Goal: Task Accomplishment & Management: Use online tool/utility

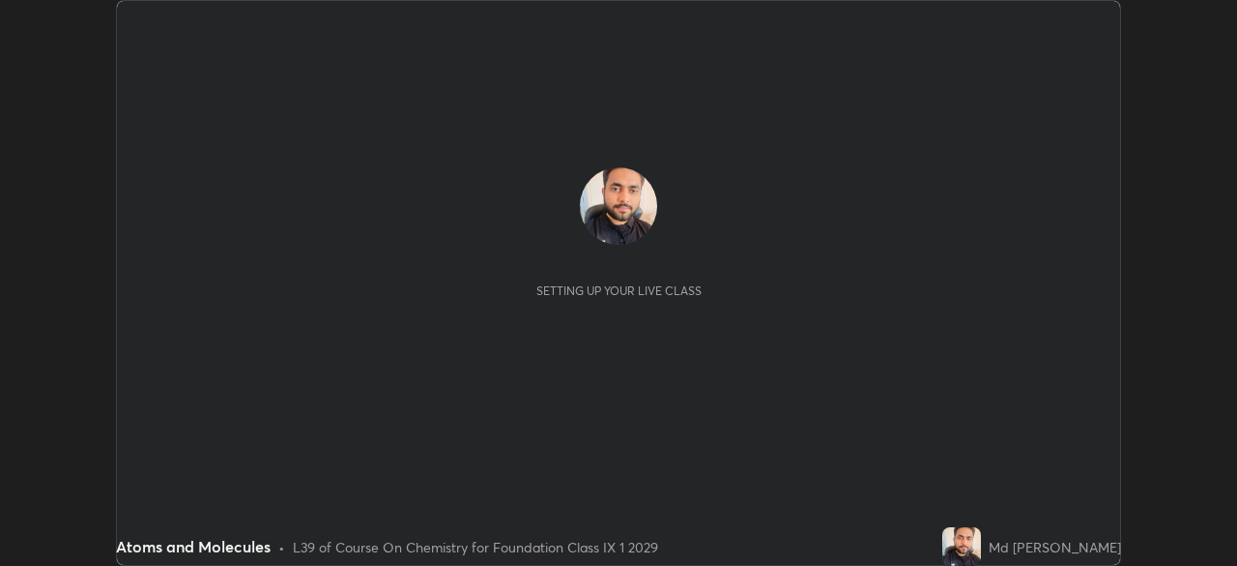
scroll to position [566, 1236]
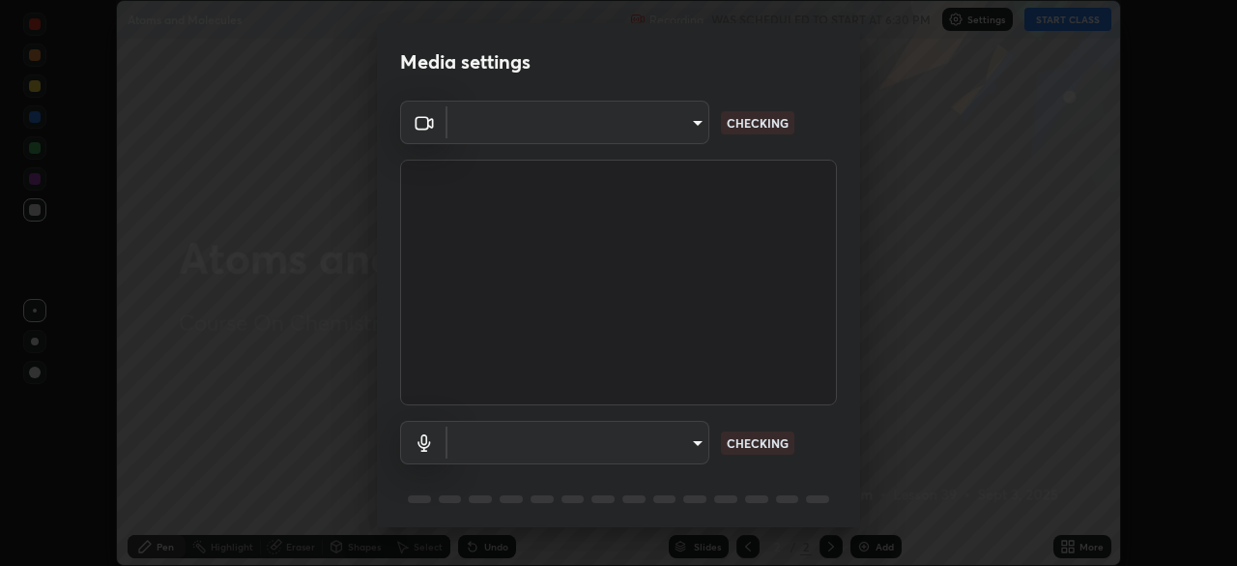
type input "6a58b21e3886260455e3a8f5b68a010b8d66c957dea9152d99a69134fe1af4a5"
click at [689, 446] on body "Erase all Atoms and Molecules Recording WAS SCHEDULED TO START AT 6:30 PM Setti…" at bounding box center [618, 283] width 1237 height 566
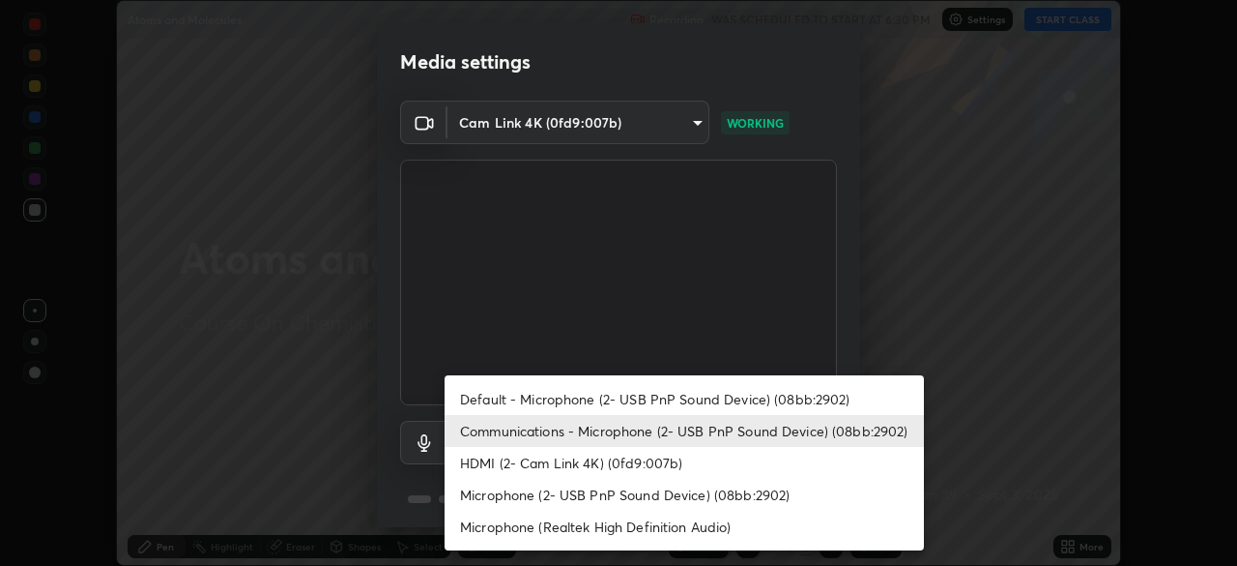
click at [654, 466] on li "HDMI (2- Cam Link 4K) (0fd9:007b)" at bounding box center [685, 463] width 480 height 32
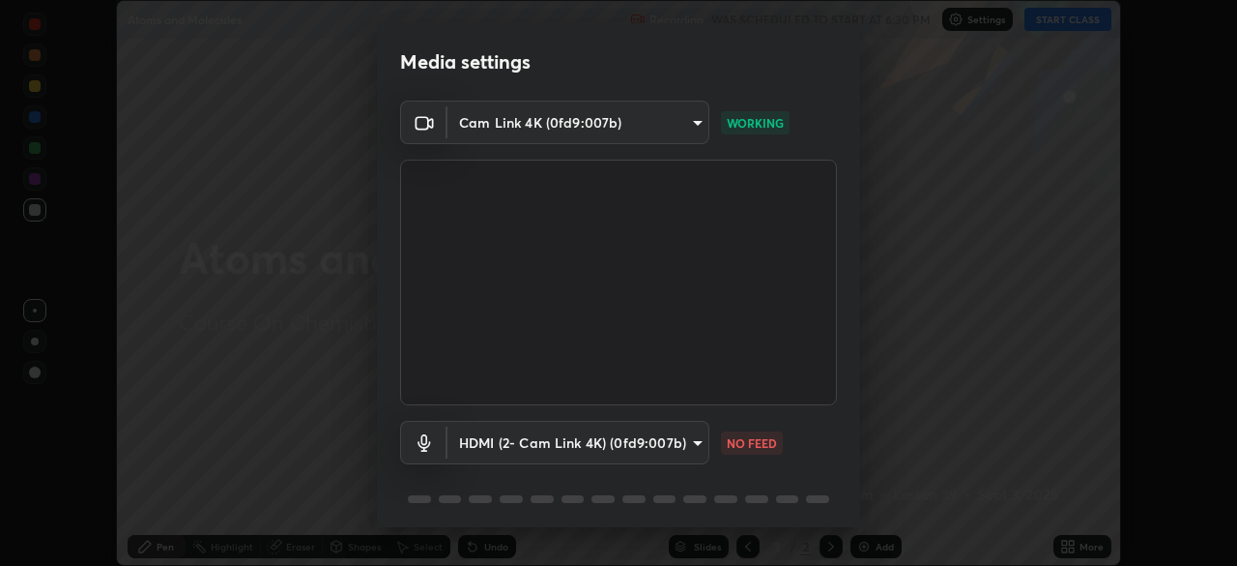
click at [656, 446] on body "Erase all Atoms and Molecules Recording WAS SCHEDULED TO START AT 6:30 PM Setti…" at bounding box center [618, 283] width 1237 height 566
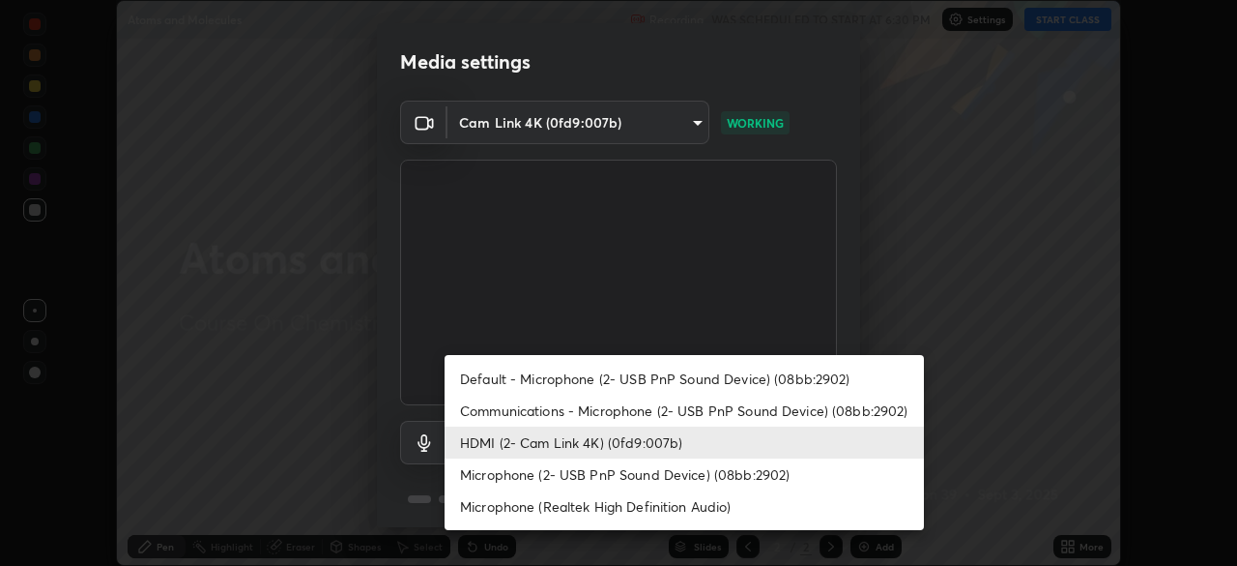
click at [644, 381] on li "Default - Microphone (2- USB PnP Sound Device) (08bb:2902)" at bounding box center [685, 379] width 480 height 32
type input "default"
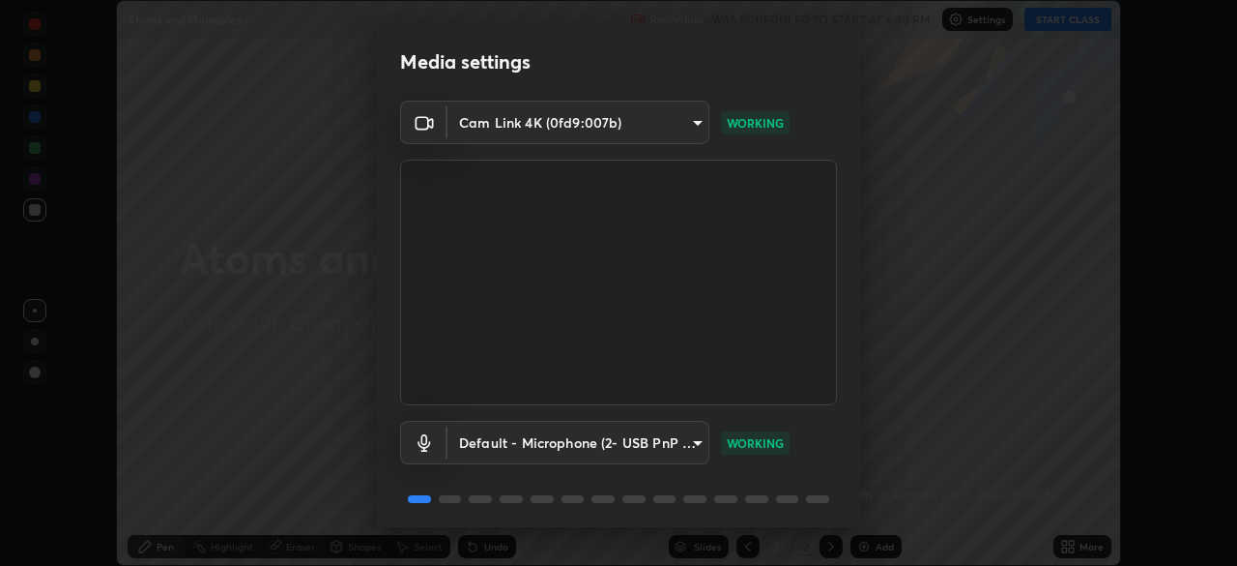
scroll to position [69, 0]
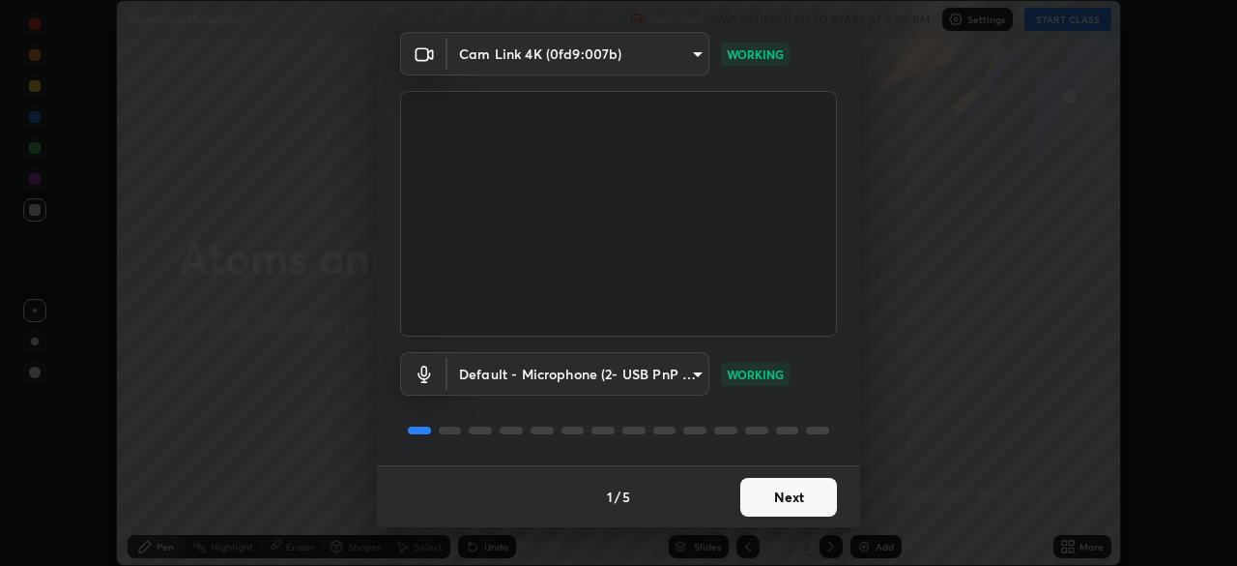
click at [761, 480] on button "Next" at bounding box center [789, 497] width 97 height 39
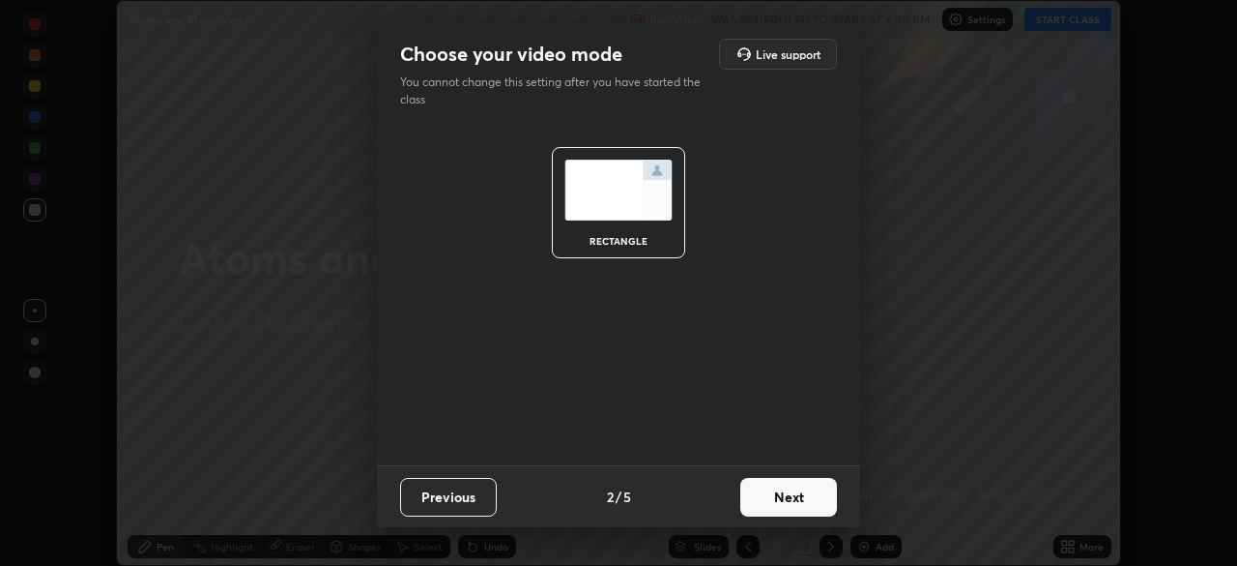
scroll to position [0, 0]
click at [770, 495] on button "Next" at bounding box center [789, 497] width 97 height 39
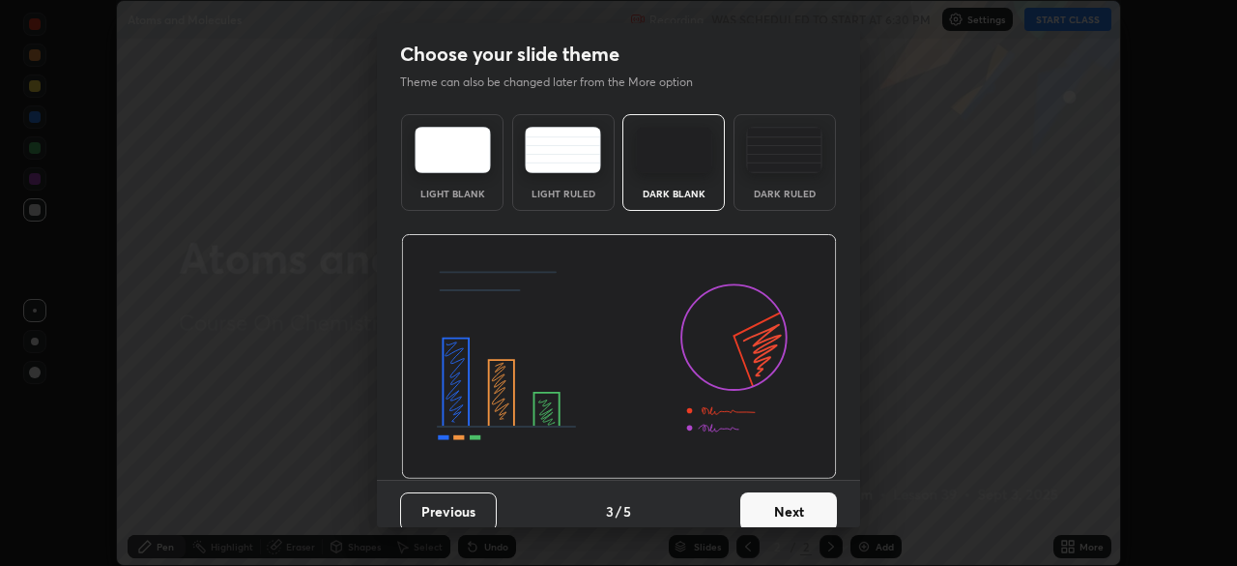
click at [779, 504] on button "Next" at bounding box center [789, 511] width 97 height 39
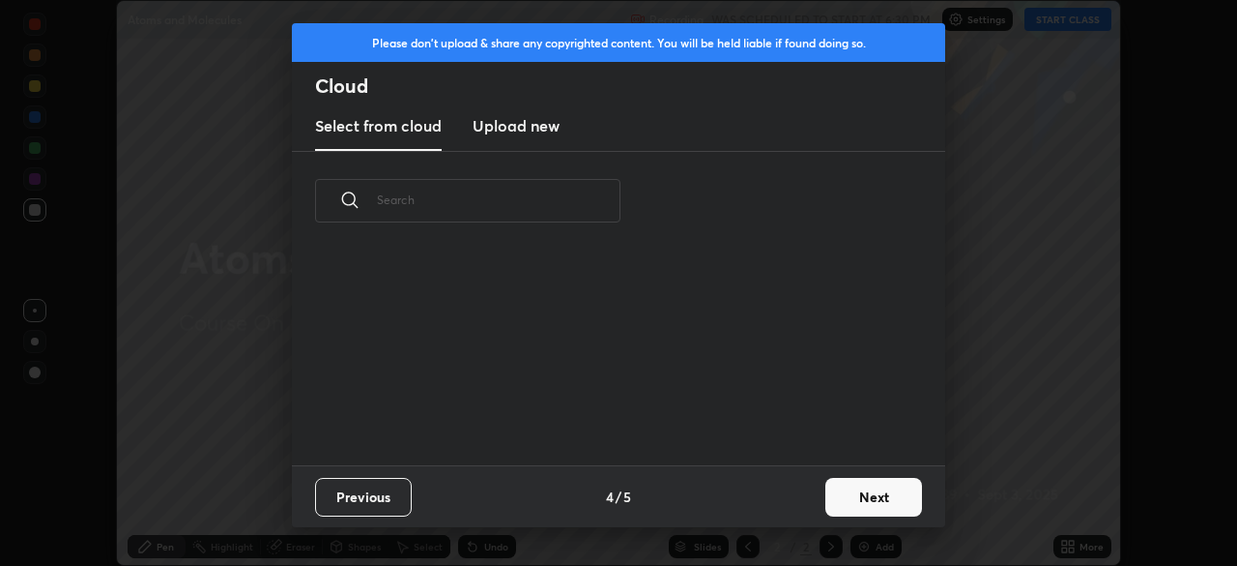
scroll to position [7, 11]
click at [867, 494] on button "Next" at bounding box center [874, 497] width 97 height 39
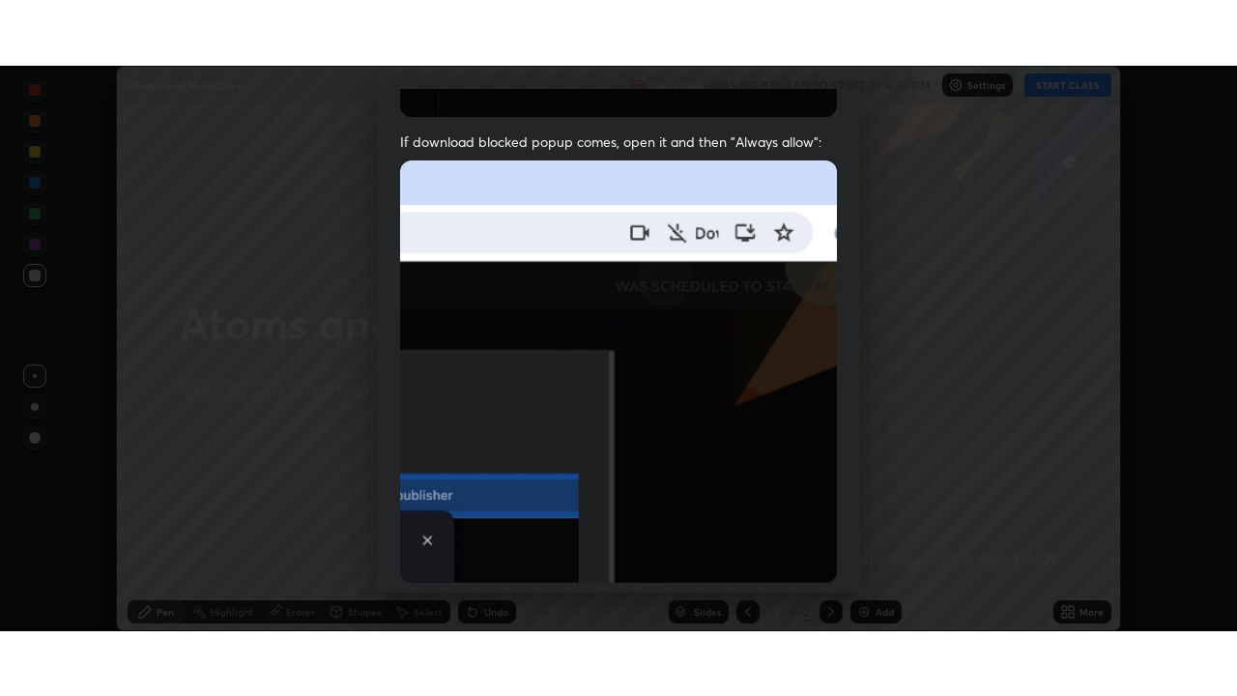
scroll to position [463, 0]
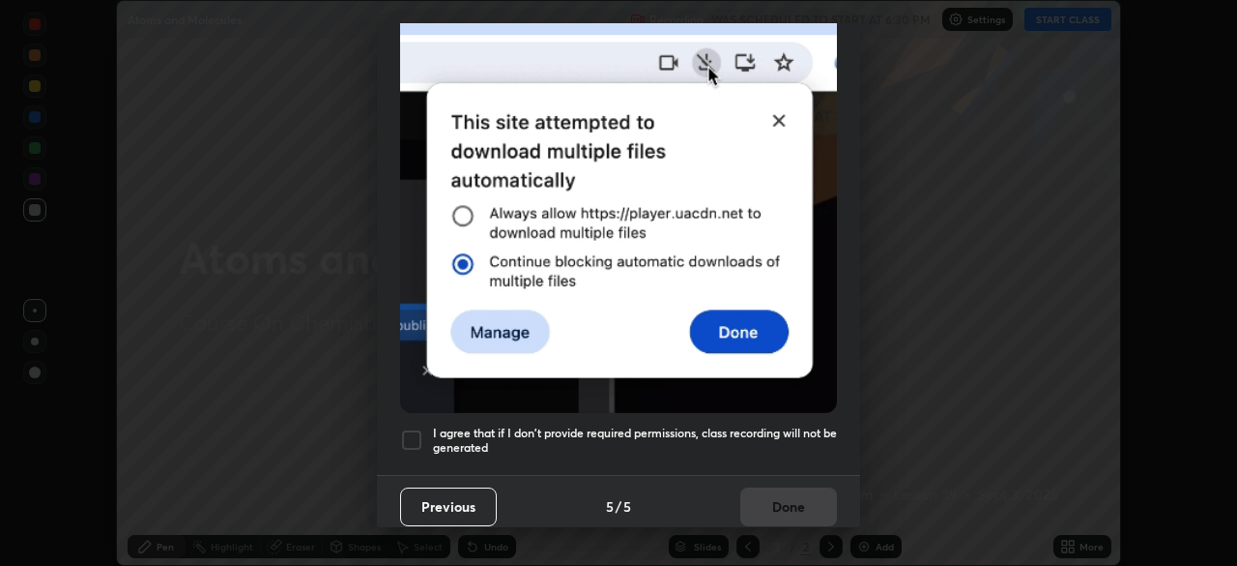
click at [413, 428] on div at bounding box center [411, 439] width 23 height 23
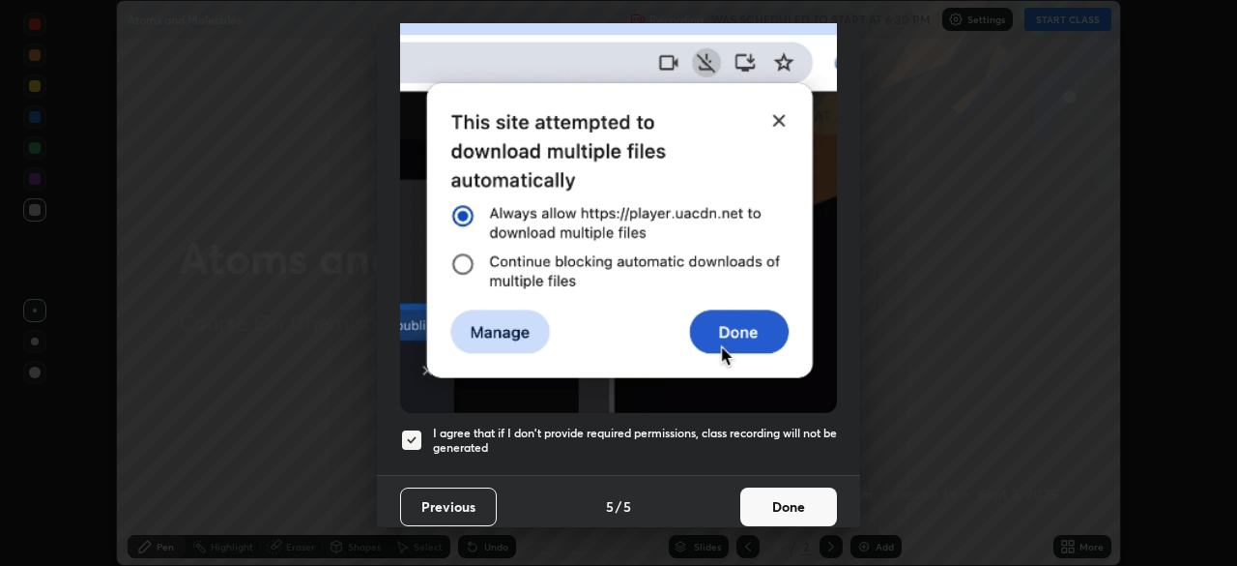
click at [781, 495] on button "Done" at bounding box center [789, 506] width 97 height 39
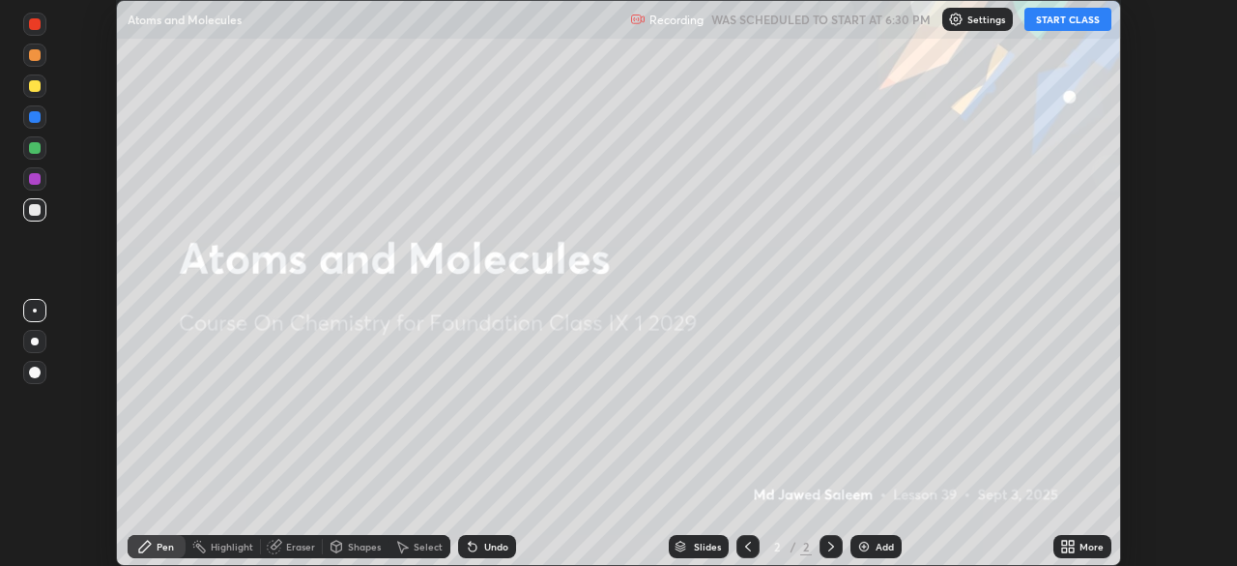
click at [1082, 17] on button "START CLASS" at bounding box center [1068, 19] width 87 height 23
click at [1081, 549] on div "More" at bounding box center [1092, 546] width 24 height 10
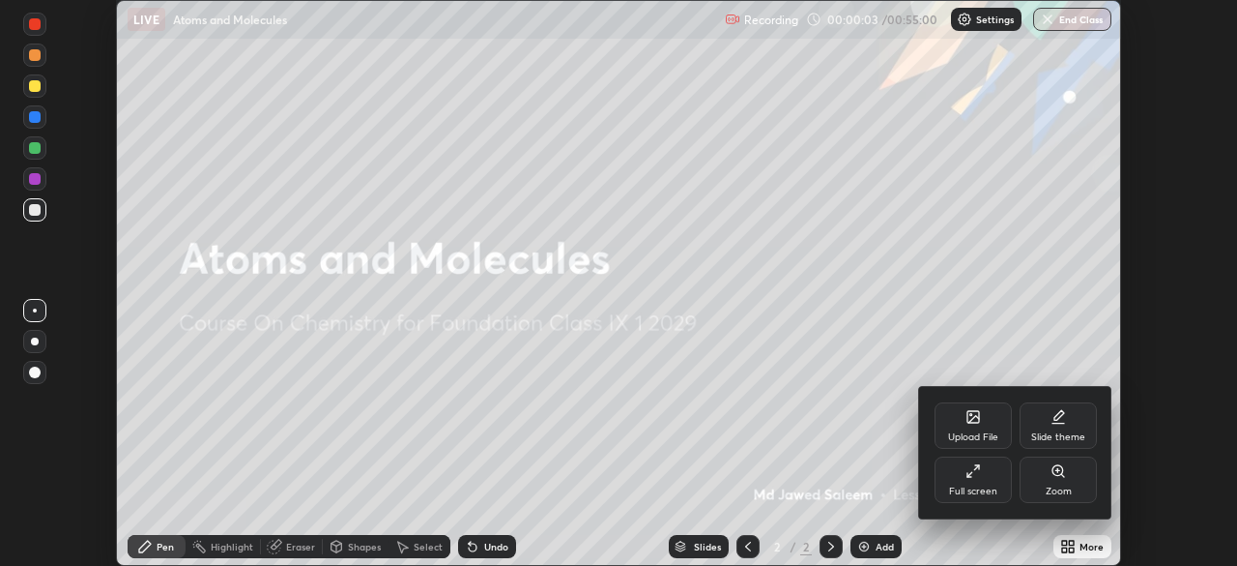
click at [980, 488] on div "Full screen" at bounding box center [973, 491] width 48 height 10
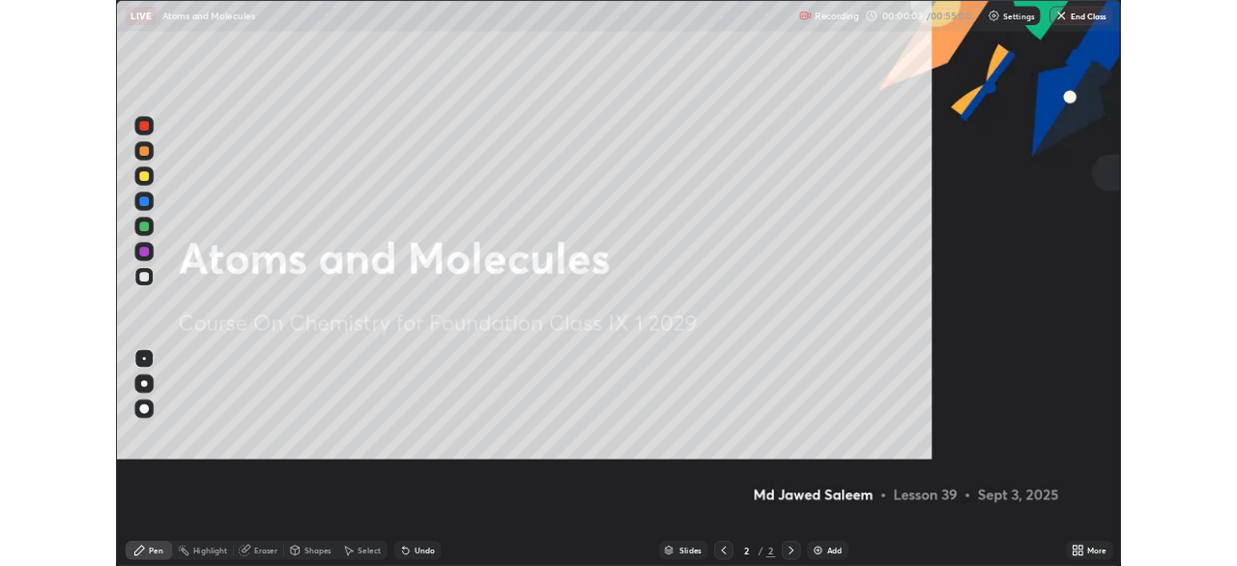
scroll to position [696, 1237]
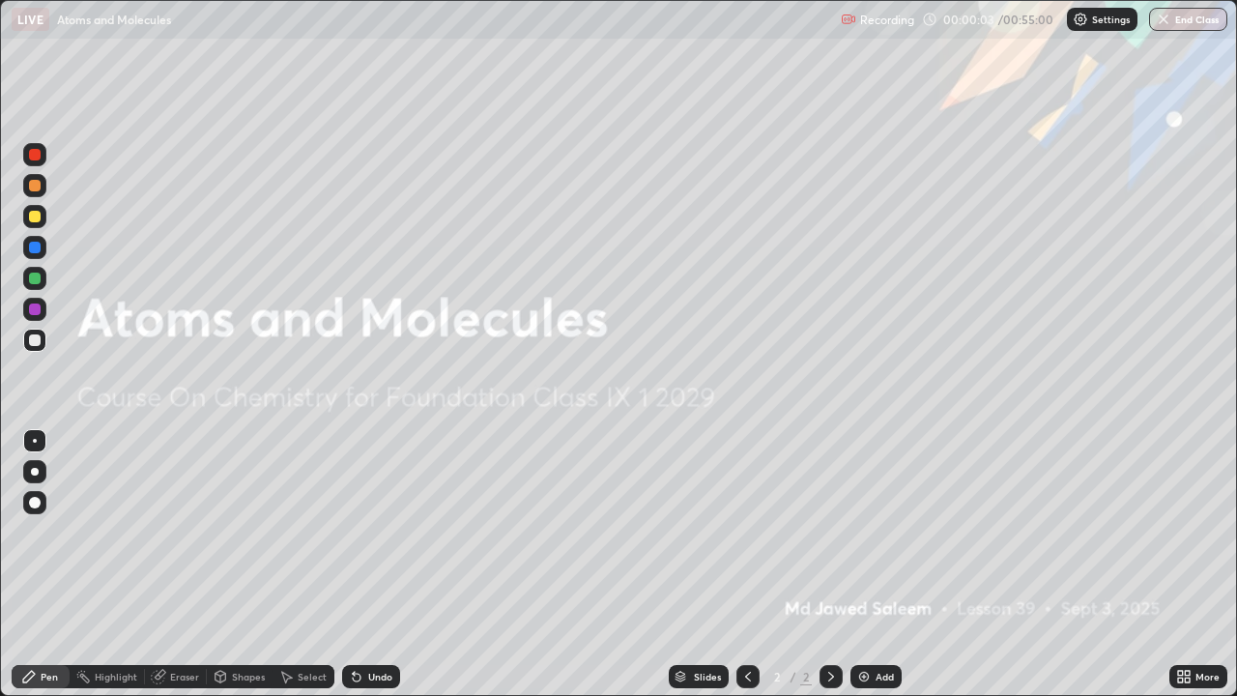
click at [885, 565] on div "Add" at bounding box center [876, 676] width 51 height 23
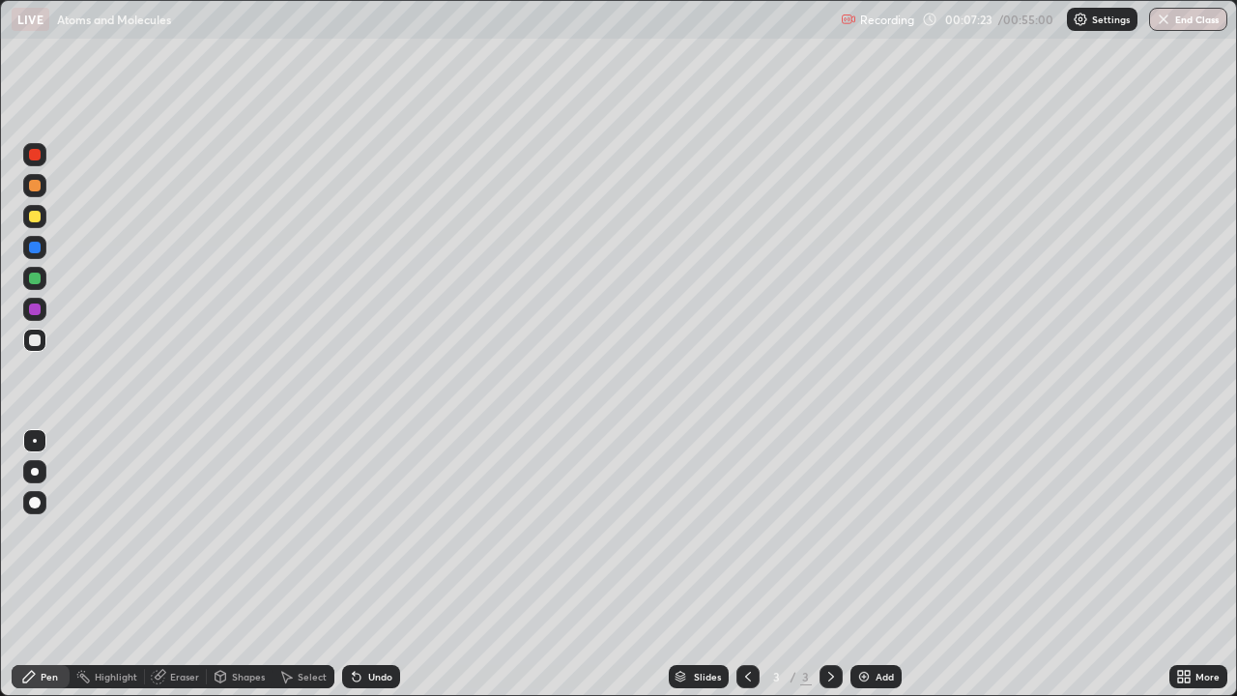
click at [35, 218] on div at bounding box center [35, 217] width 12 height 12
click at [867, 565] on img at bounding box center [864, 676] width 15 height 15
click at [878, 565] on div "Add" at bounding box center [876, 676] width 51 height 23
click at [34, 157] on div at bounding box center [35, 155] width 12 height 12
click at [38, 245] on div at bounding box center [35, 248] width 12 height 12
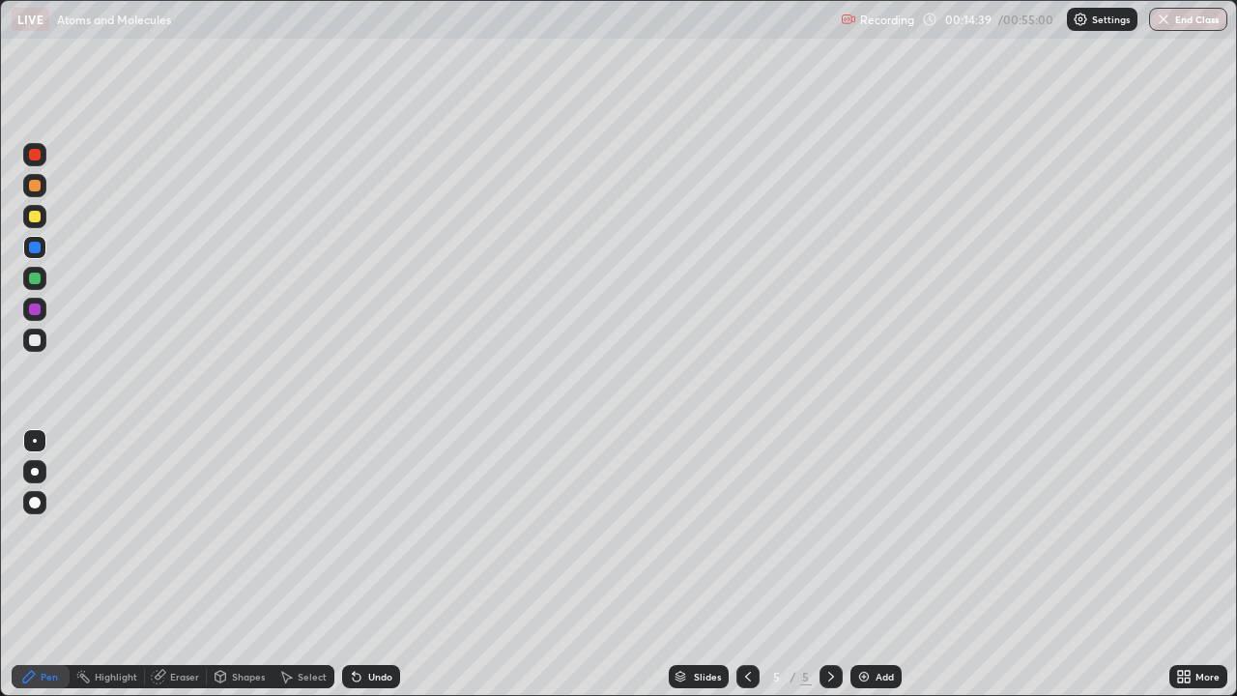
click at [368, 565] on div "Undo" at bounding box center [380, 677] width 24 height 10
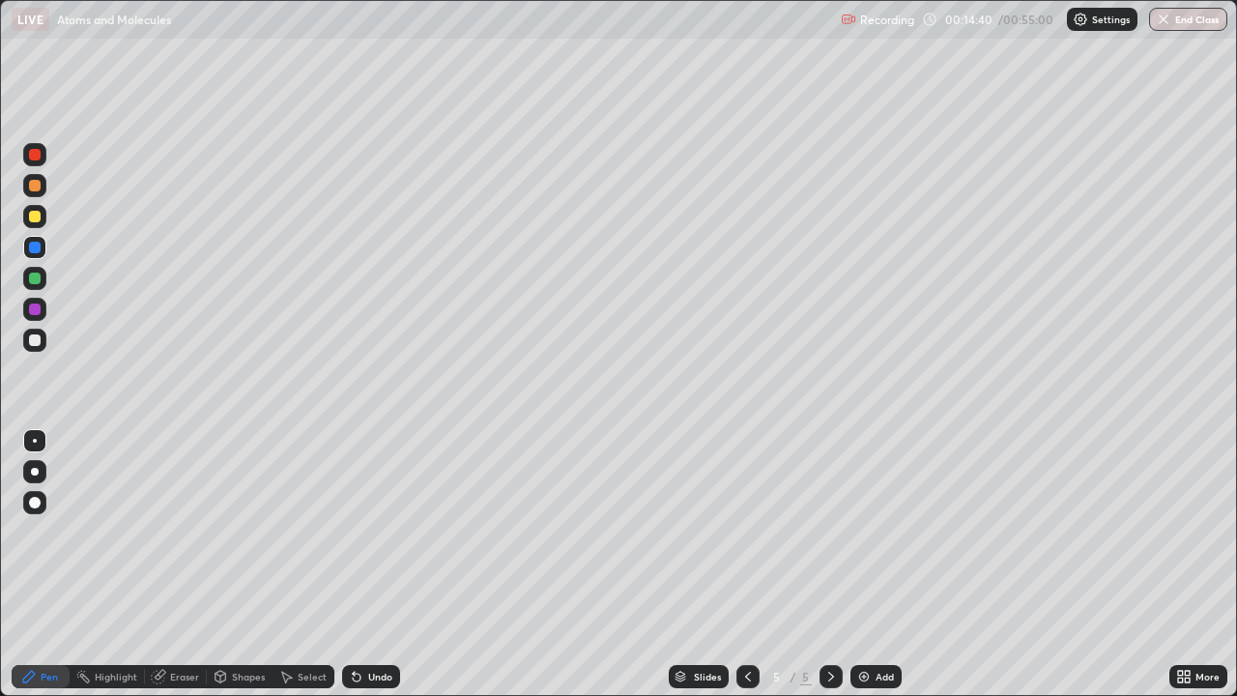
click at [363, 565] on div "Undo" at bounding box center [371, 676] width 58 height 23
click at [356, 565] on div "Undo" at bounding box center [371, 676] width 58 height 23
click at [858, 565] on img at bounding box center [864, 676] width 15 height 15
click at [33, 157] on div at bounding box center [35, 155] width 12 height 12
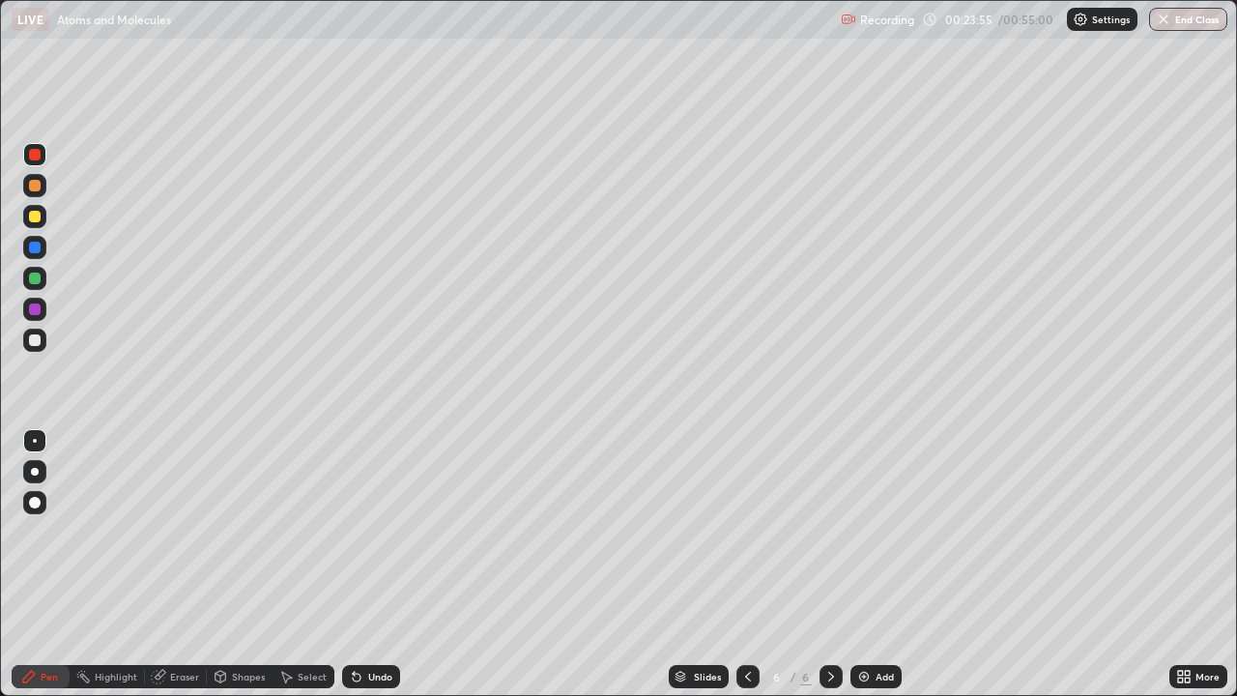
click at [1186, 565] on icon at bounding box center [1187, 680] width 5 height 5
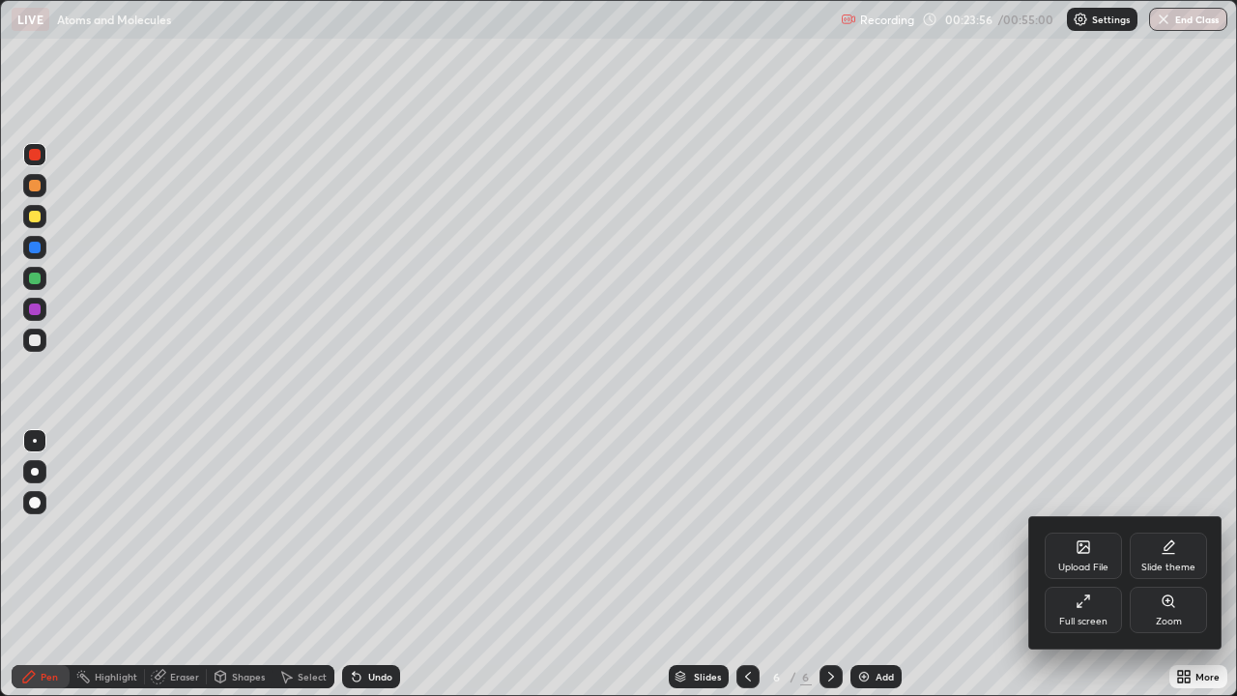
click at [1093, 565] on div "Full screen" at bounding box center [1084, 622] width 48 height 10
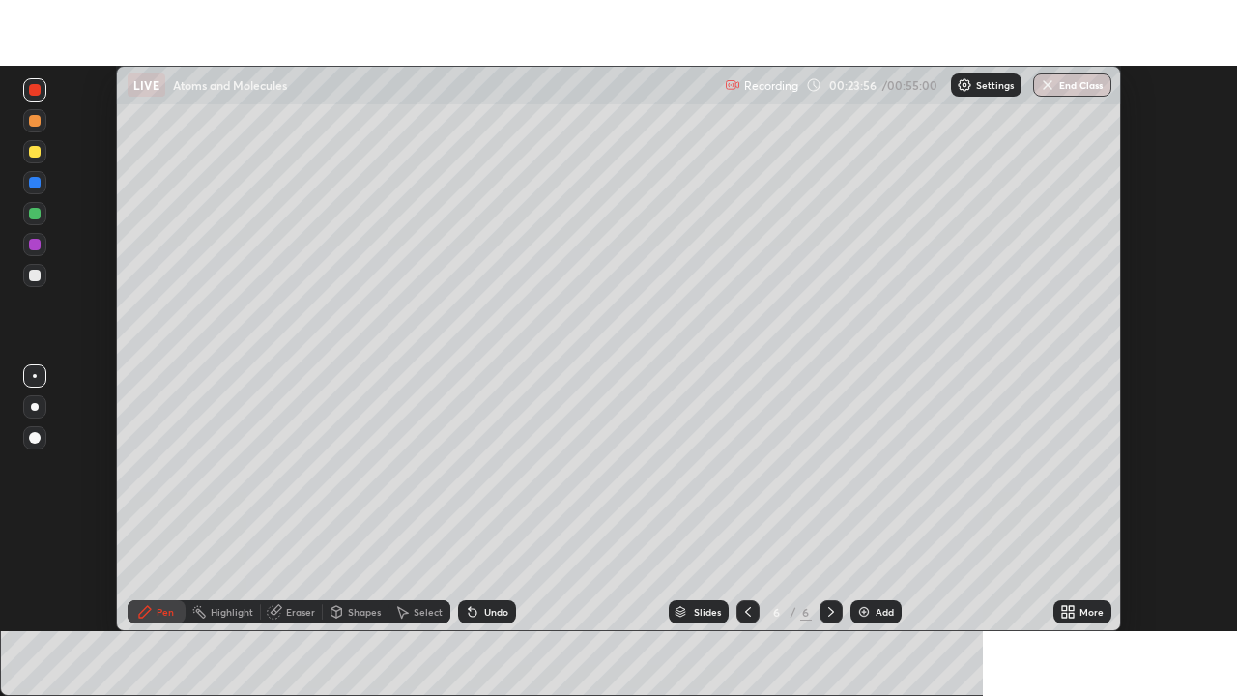
scroll to position [96110, 95438]
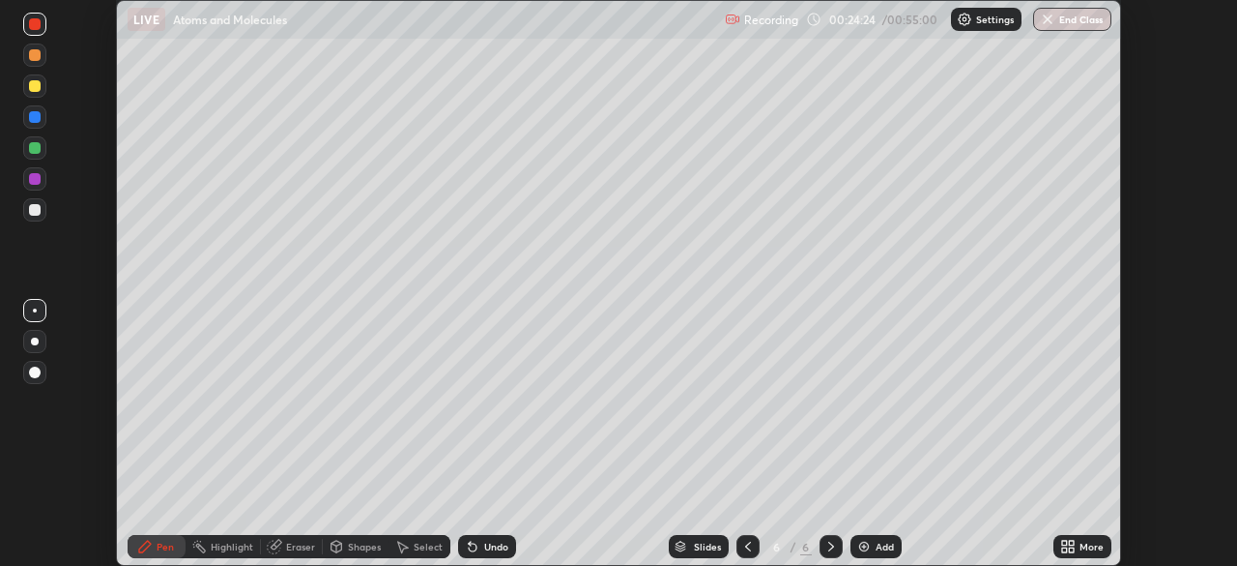
click at [1054, 544] on div "More" at bounding box center [1083, 546] width 58 height 23
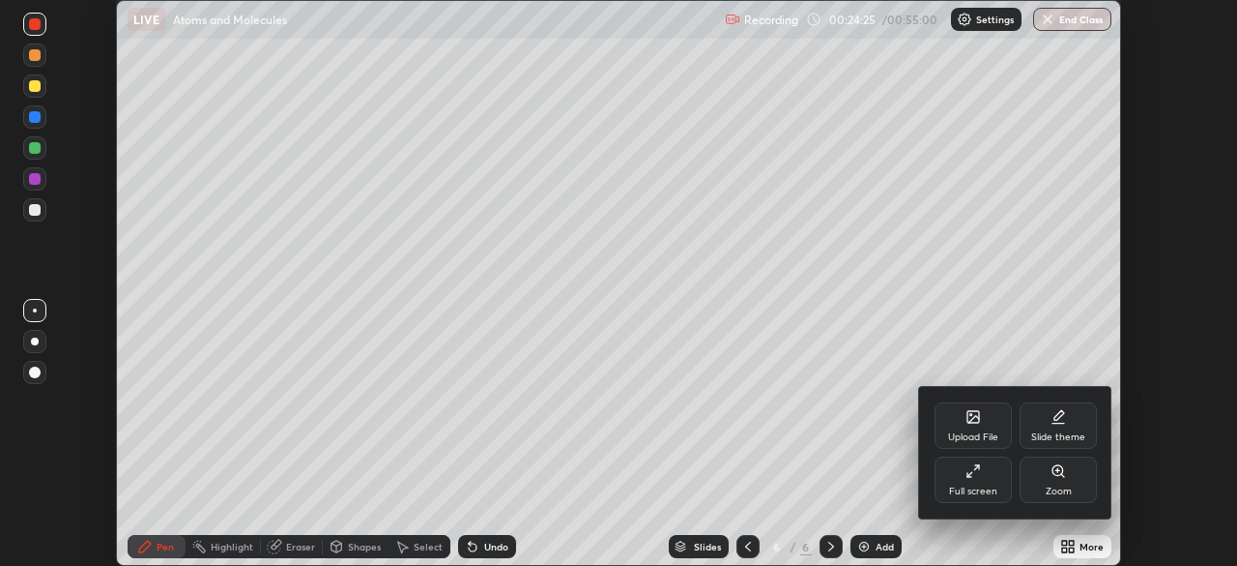
click at [984, 496] on div "Full screen" at bounding box center [973, 491] width 48 height 10
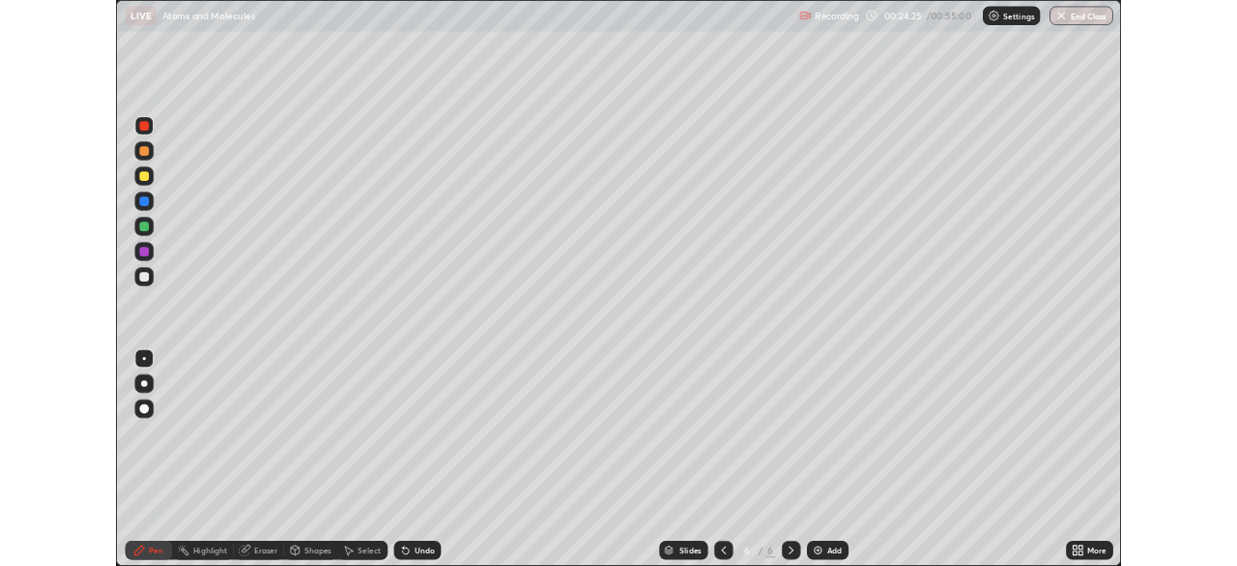
scroll to position [696, 1237]
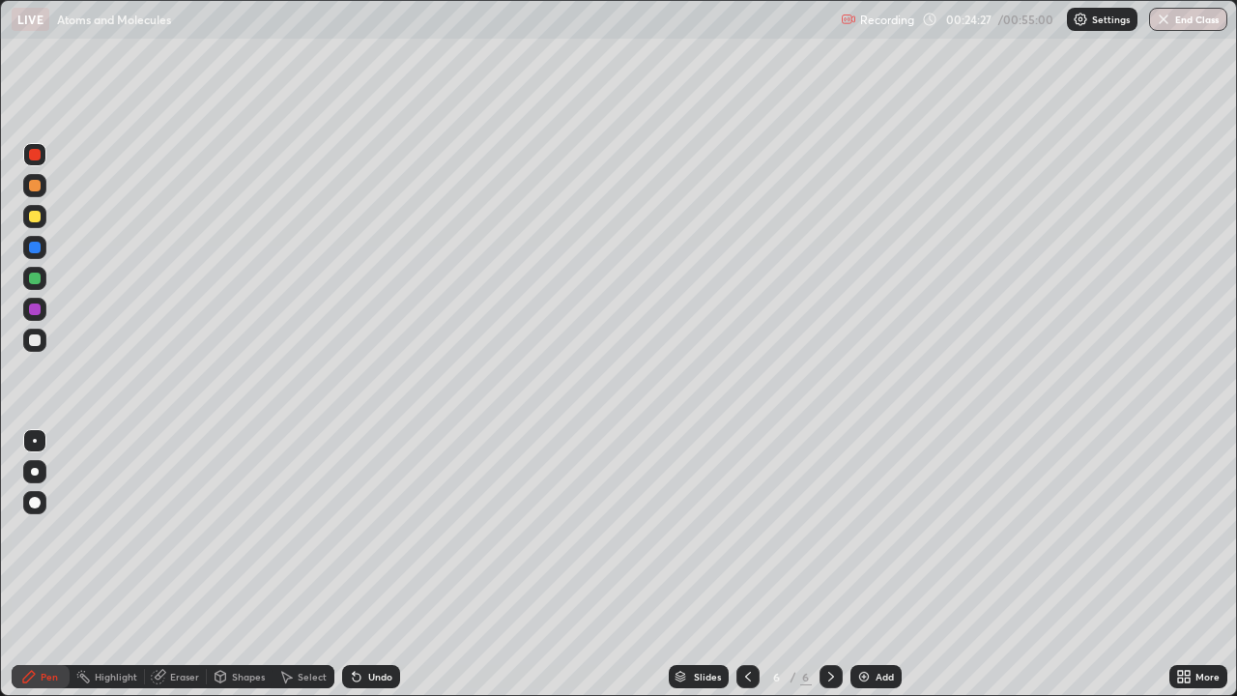
click at [1179, 565] on icon at bounding box center [1180, 673] width 5 height 5
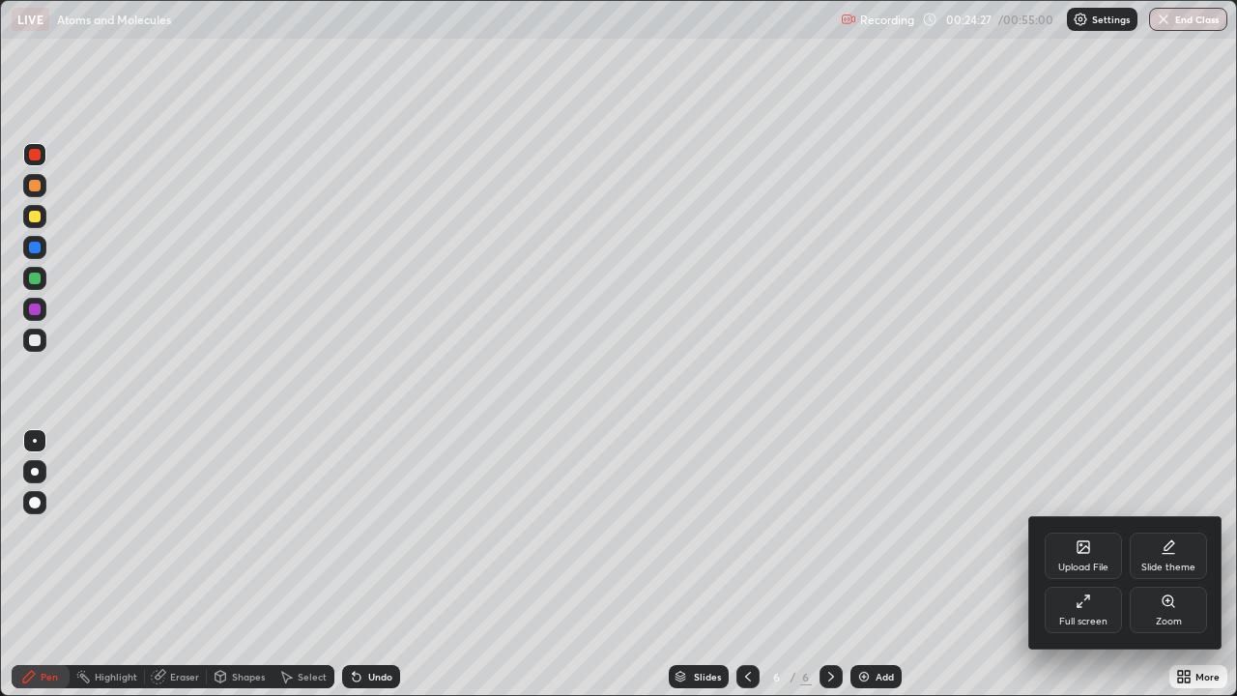
click at [1094, 565] on div "Full screen" at bounding box center [1084, 622] width 48 height 10
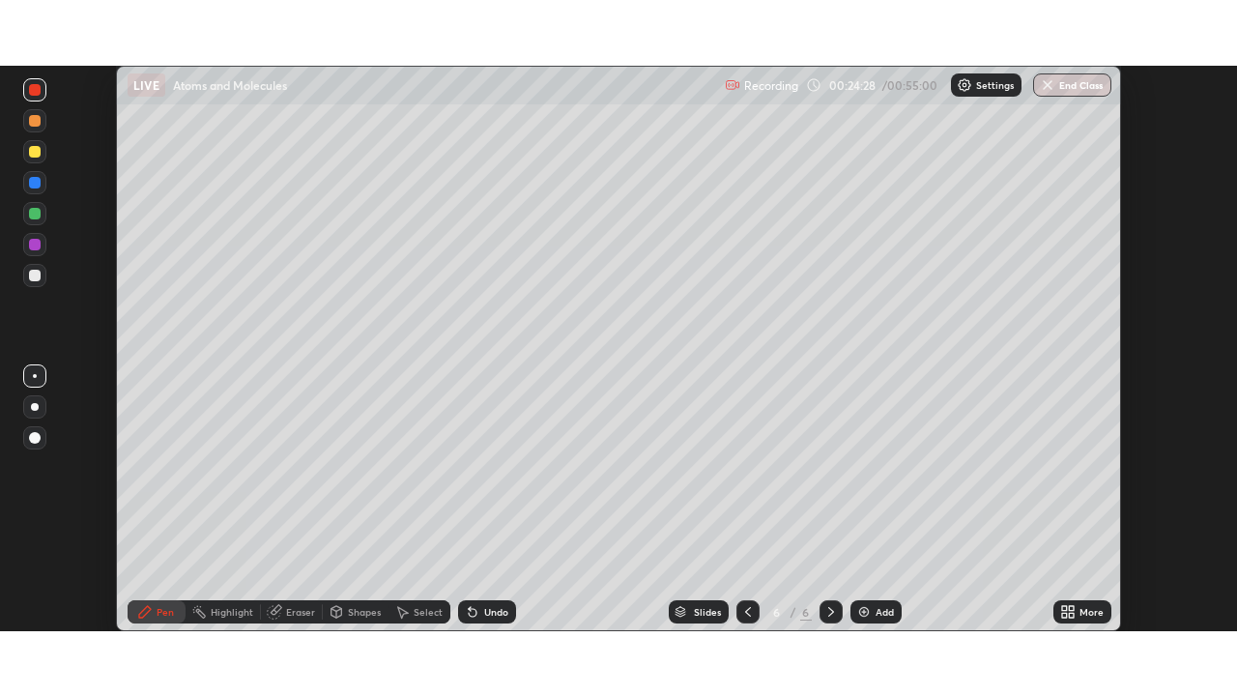
scroll to position [96110, 95438]
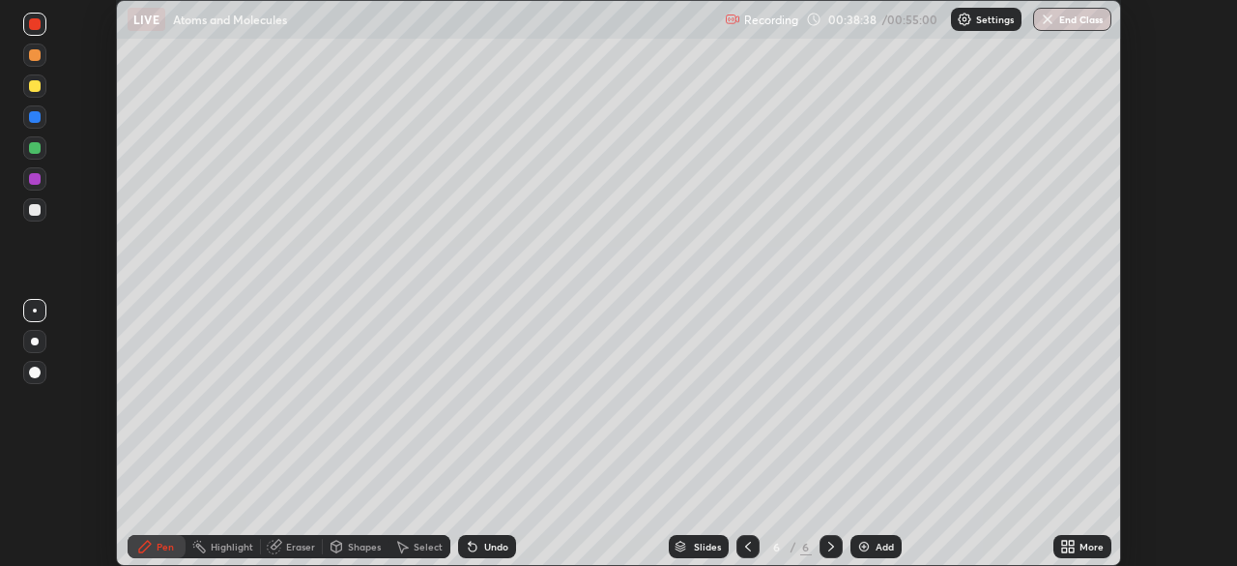
click at [867, 547] on img at bounding box center [864, 545] width 15 height 15
click at [1061, 544] on icon at bounding box center [1068, 545] width 15 height 15
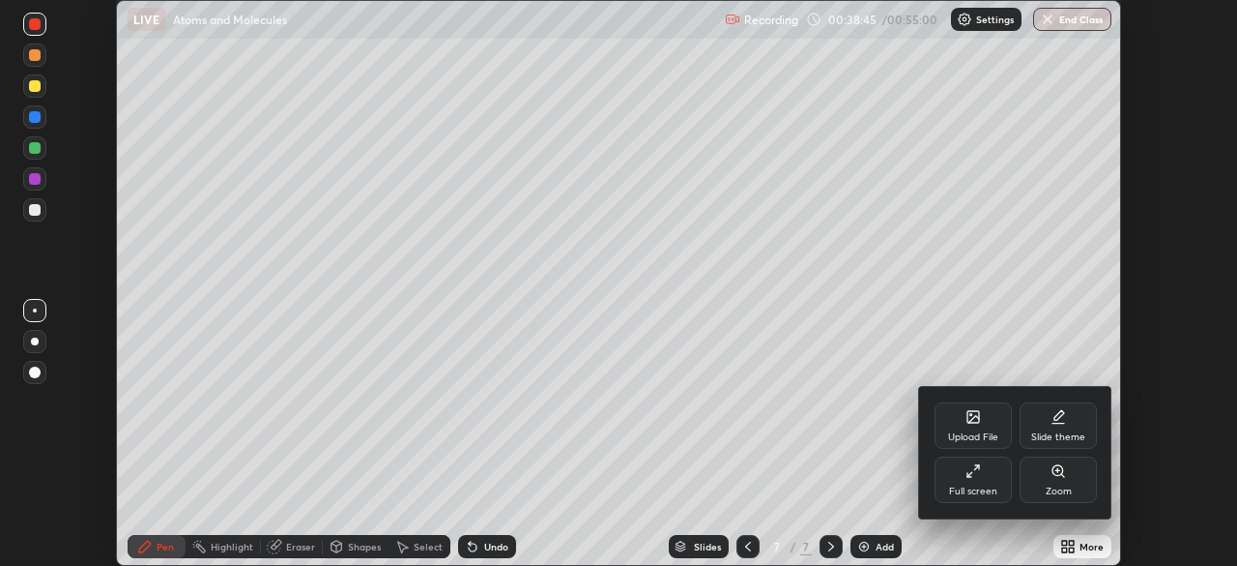
click at [975, 483] on div "Full screen" at bounding box center [973, 479] width 77 height 46
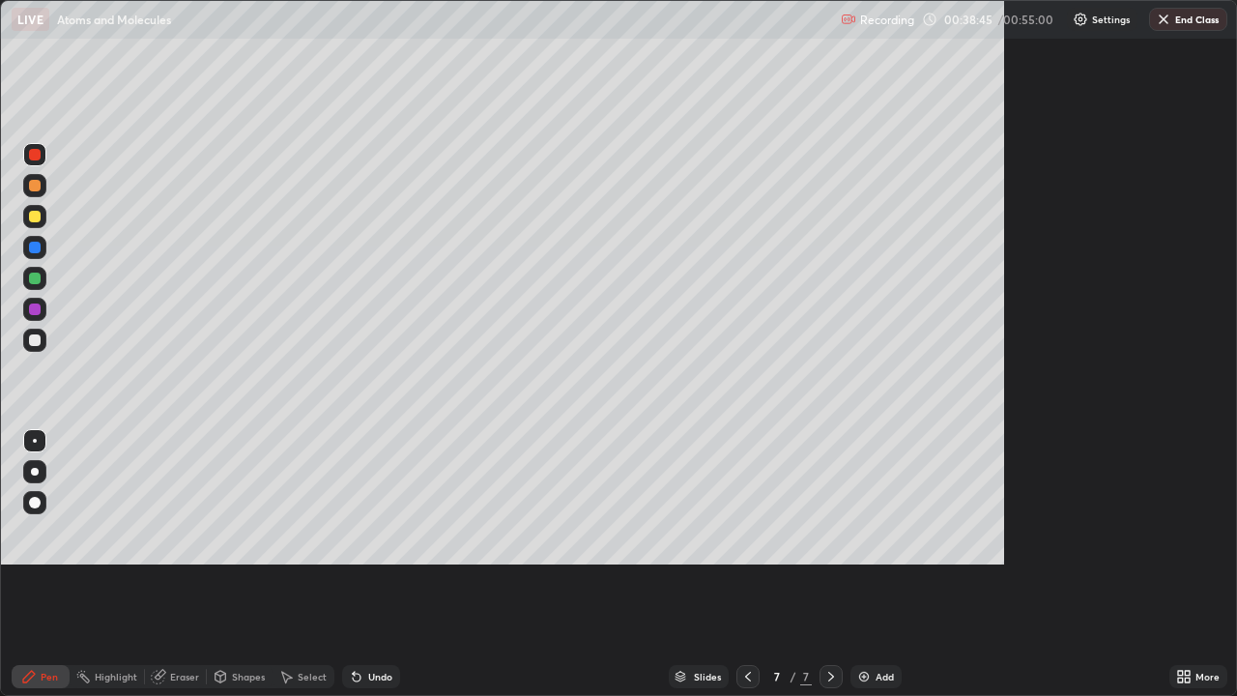
scroll to position [696, 1237]
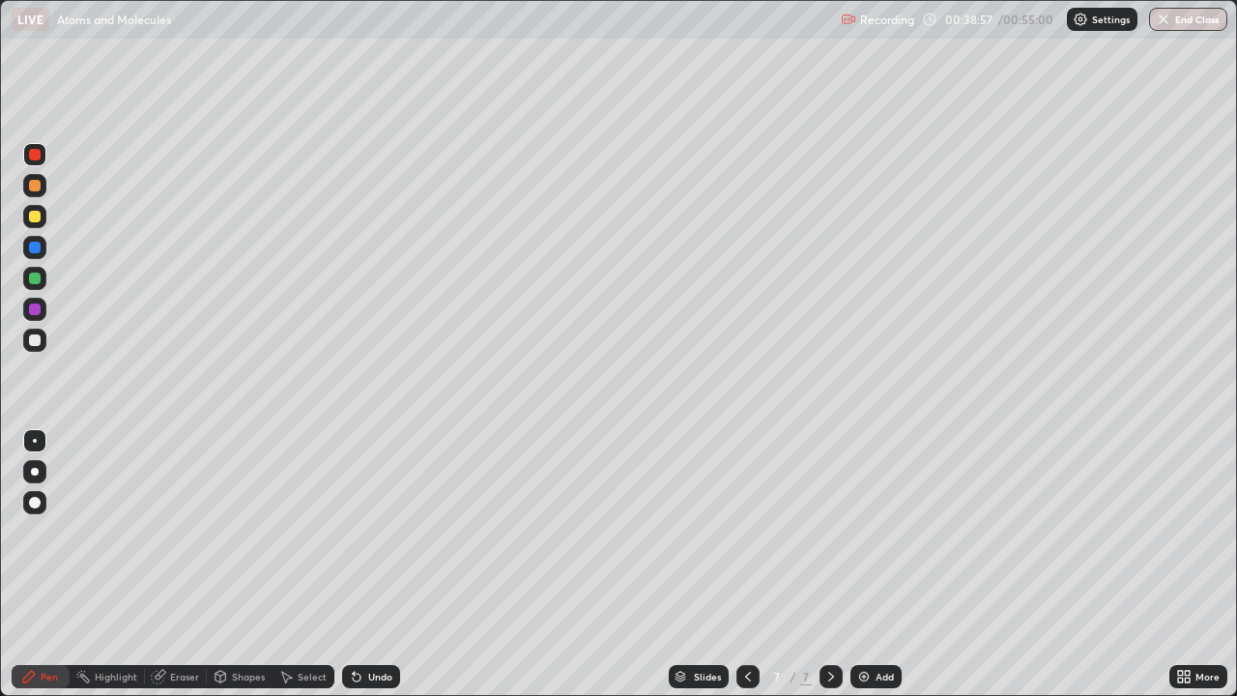
click at [368, 565] on div "Undo" at bounding box center [380, 677] width 24 height 10
click at [880, 565] on div "Add" at bounding box center [885, 677] width 18 height 10
click at [1182, 22] on button "End Class" at bounding box center [1188, 19] width 78 height 23
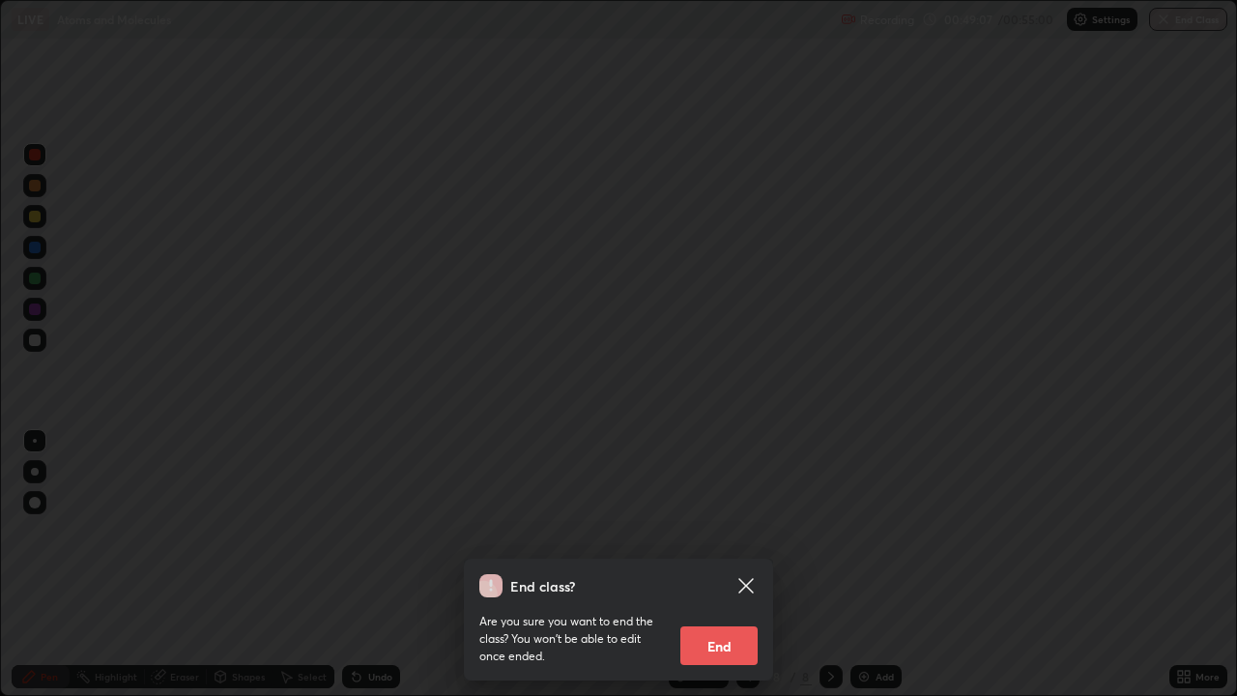
click at [737, 565] on button "End" at bounding box center [719, 645] width 77 height 39
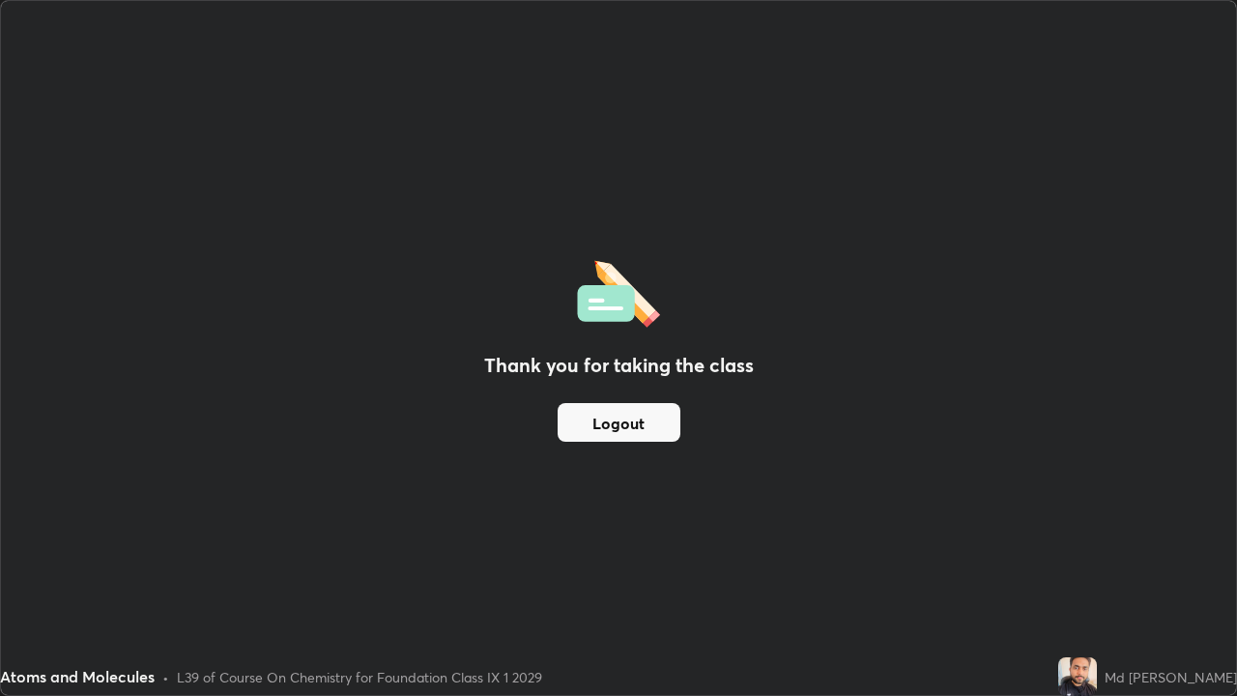
click at [602, 427] on button "Logout" at bounding box center [619, 422] width 123 height 39
